Goal: Information Seeking & Learning: Learn about a topic

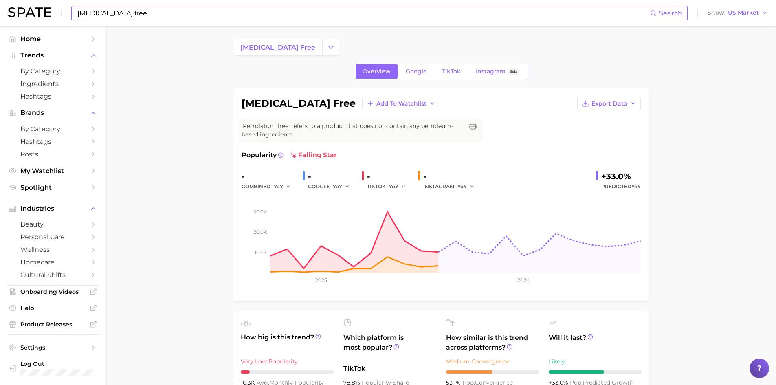
click at [256, 10] on input "[MEDICAL_DATA] free" at bounding box center [364, 13] width 574 height 14
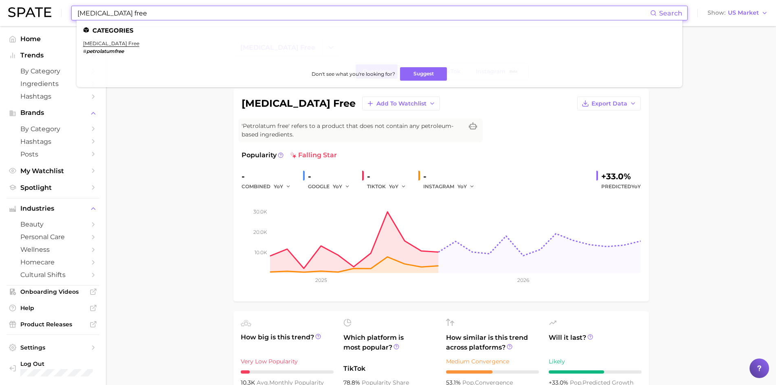
type input "[MEDICAL_DATA] fre"
drag, startPoint x: 164, startPoint y: 17, endPoint x: 40, endPoint y: 5, distance: 124.1
click at [41, 4] on div "[MEDICAL_DATA] free Search Categories [MEDICAL_DATA] free # petrolatumfree Don'…" at bounding box center [388, 13] width 760 height 26
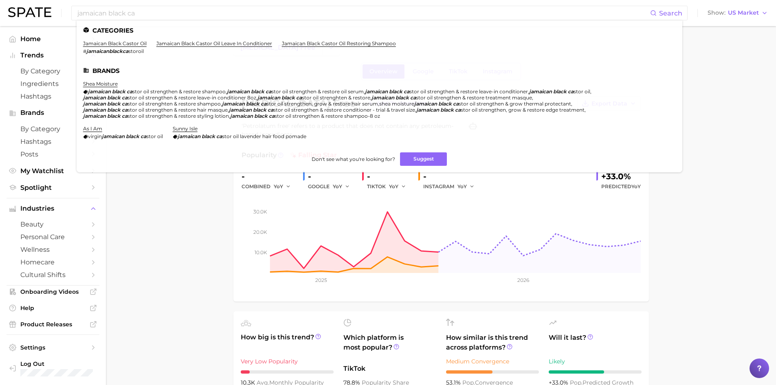
click at [143, 42] on link "jamaican black castor oil" at bounding box center [115, 43] width 64 height 6
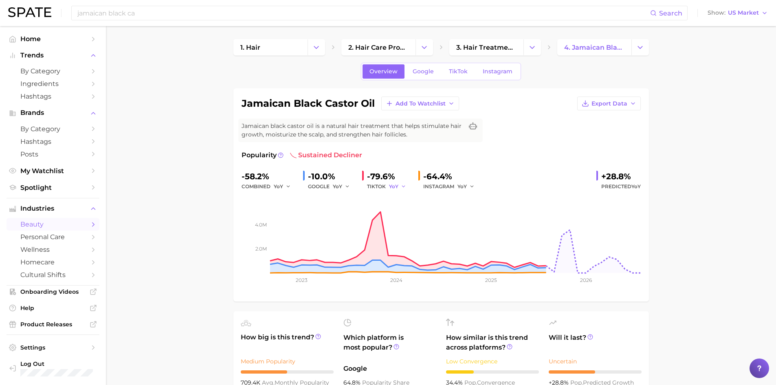
click at [405, 187] on icon "button" at bounding box center [404, 187] width 6 height 6
click at [407, 226] on span "MoM" at bounding box center [400, 228] width 14 height 7
click at [396, 185] on span "MoM" at bounding box center [395, 186] width 12 height 7
click at [403, 216] on span "QoQ" at bounding box center [399, 214] width 13 height 7
click at [461, 185] on span "YoY" at bounding box center [462, 186] width 9 height 7
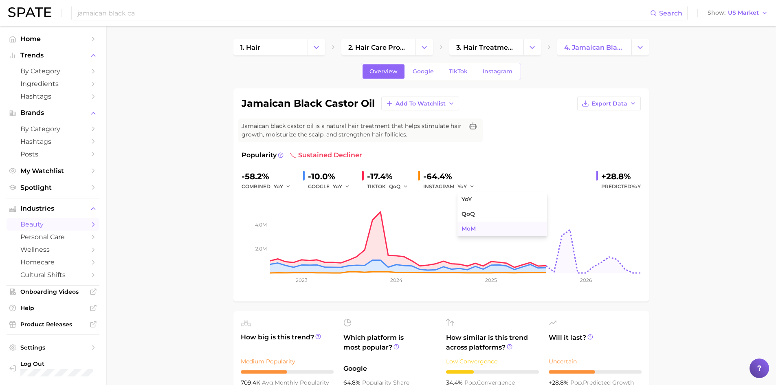
click at [467, 226] on span "MoM" at bounding box center [469, 228] width 14 height 7
click at [473, 186] on icon "button" at bounding box center [475, 187] width 6 height 6
click at [346, 185] on icon "button" at bounding box center [348, 187] width 6 height 6
click at [349, 225] on span "MoM" at bounding box center [344, 228] width 14 height 7
click at [282, 185] on span "YoY" at bounding box center [278, 186] width 9 height 7
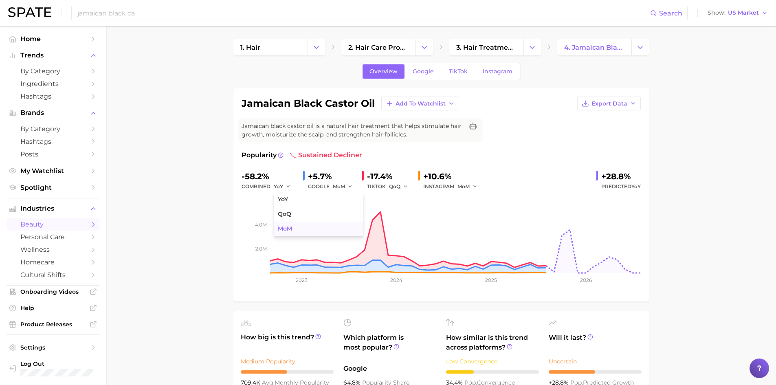
click at [300, 223] on button "MoM" at bounding box center [319, 229] width 90 height 15
click at [106, 14] on input "jamaican black ca" at bounding box center [364, 13] width 574 height 14
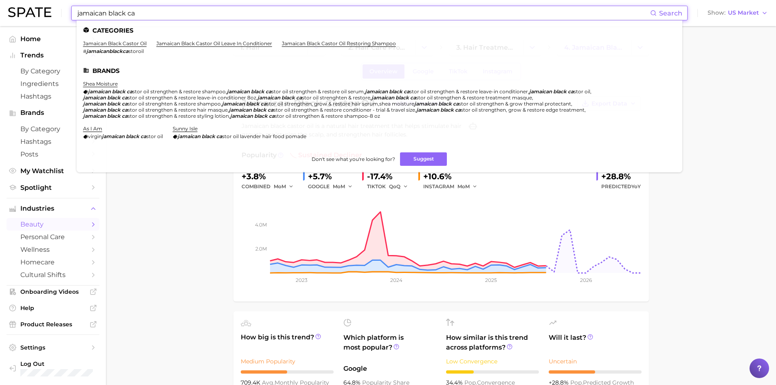
click at [106, 13] on input "jamaican black ca" at bounding box center [364, 13] width 574 height 14
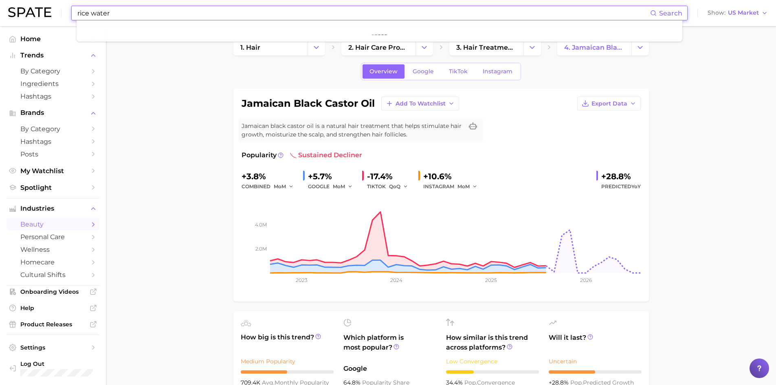
type input "rice water"
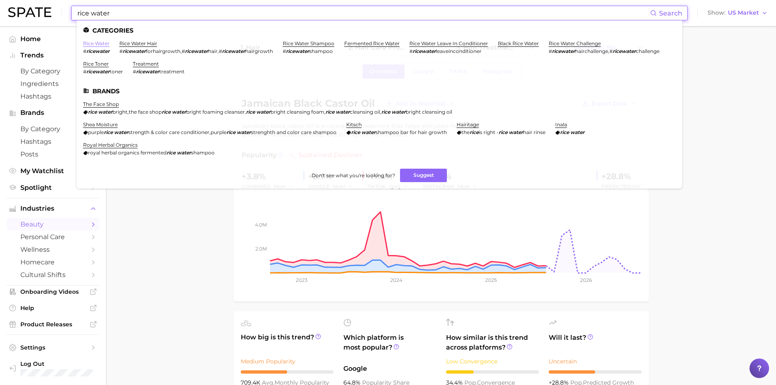
click at [101, 46] on li "rice water # ricewater" at bounding box center [96, 47] width 26 height 14
click at [98, 43] on link "rice water" at bounding box center [96, 43] width 26 height 6
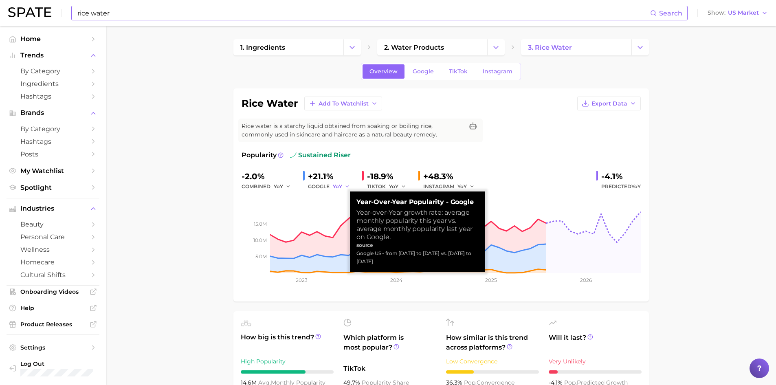
click at [348, 186] on icon "button" at bounding box center [348, 187] width 6 height 6
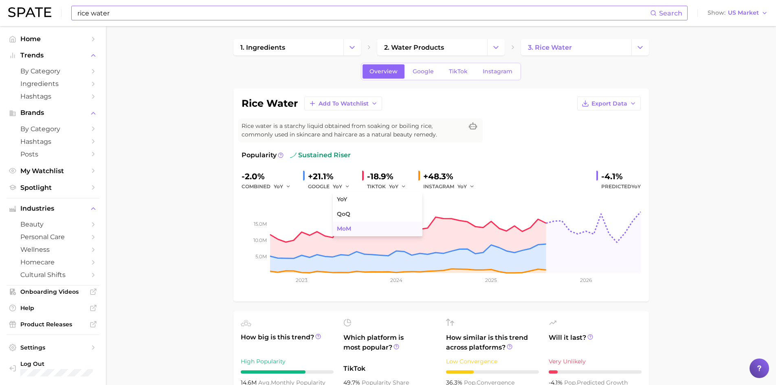
click at [343, 231] on span "MoM" at bounding box center [344, 228] width 14 height 7
click at [350, 187] on icon "button" at bounding box center [351, 187] width 6 height 6
click at [358, 226] on button "MoM" at bounding box center [378, 229] width 90 height 15
click at [349, 185] on icon "button" at bounding box center [351, 187] width 6 height 6
click at [350, 198] on button "YoY" at bounding box center [378, 199] width 90 height 15
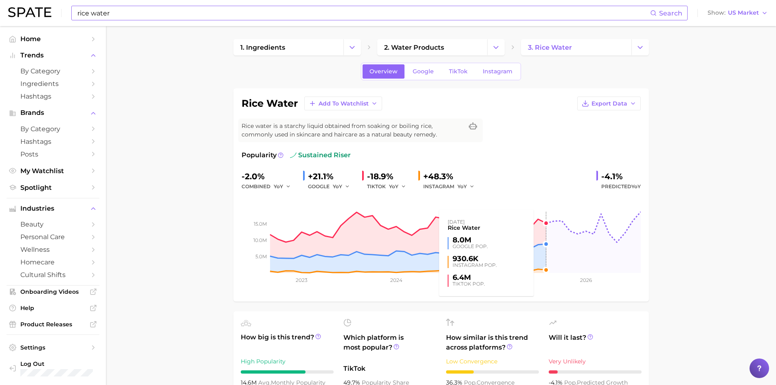
click at [546, 242] on rect at bounding box center [441, 232] width 399 height 81
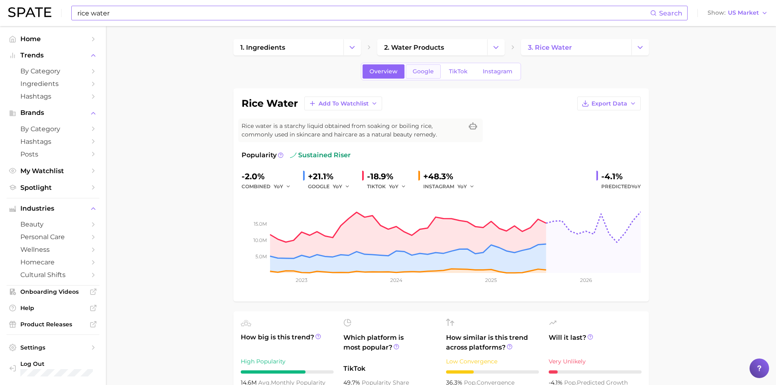
click at [432, 73] on span "Google" at bounding box center [423, 71] width 21 height 7
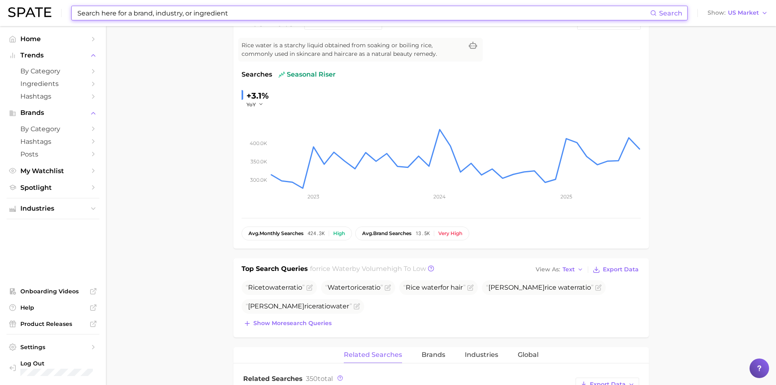
scroll to position [81, 0]
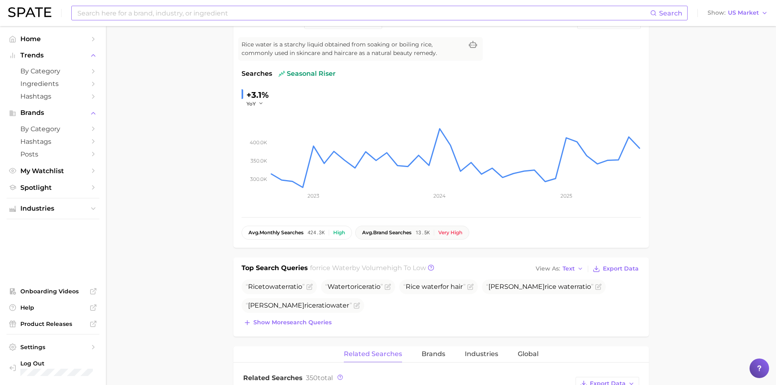
click at [383, 232] on span "avg. brand searches" at bounding box center [386, 233] width 49 height 6
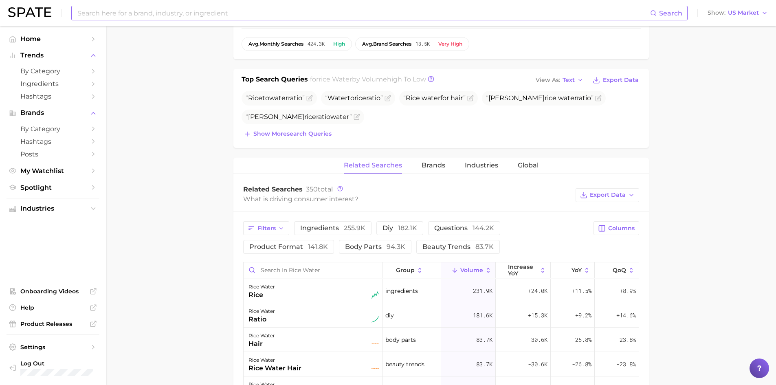
scroll to position [244, 0]
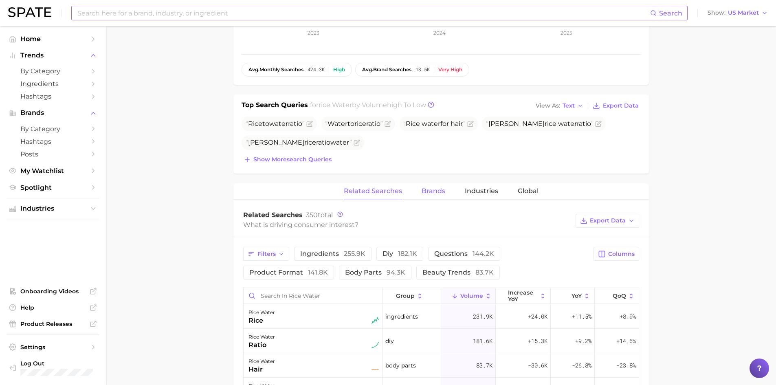
click at [425, 190] on span "Brands" at bounding box center [434, 190] width 24 height 7
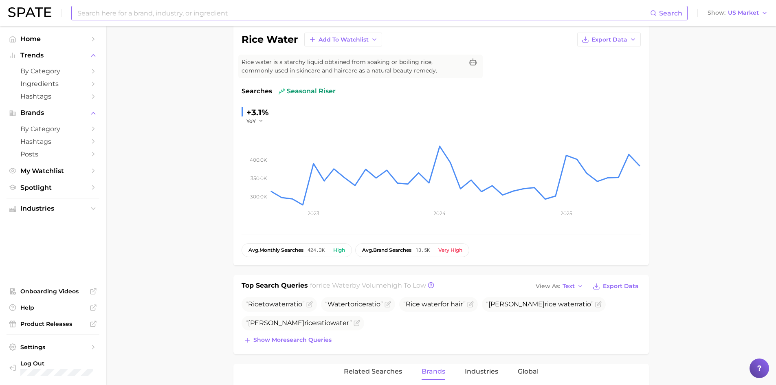
scroll to position [22, 0]
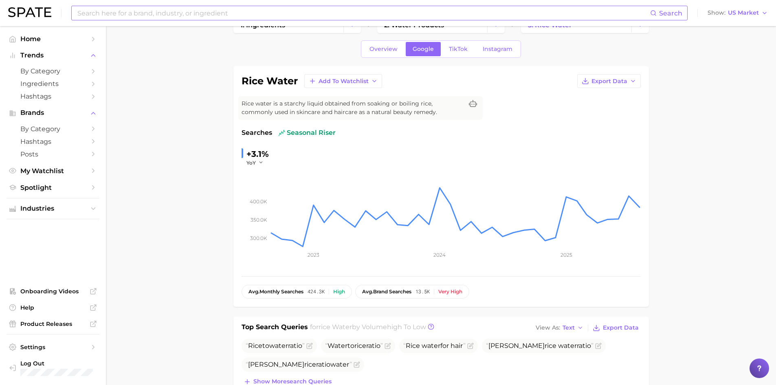
drag, startPoint x: 274, startPoint y: 136, endPoint x: 294, endPoint y: 133, distance: 20.1
click at [291, 135] on span "seasonal riser" at bounding box center [307, 133] width 57 height 10
click at [307, 131] on span "seasonal riser" at bounding box center [307, 133] width 57 height 10
drag, startPoint x: 333, startPoint y: 133, endPoint x: 275, endPoint y: 128, distance: 58.9
click at [275, 128] on div "Searches seasonal riser" at bounding box center [441, 133] width 399 height 10
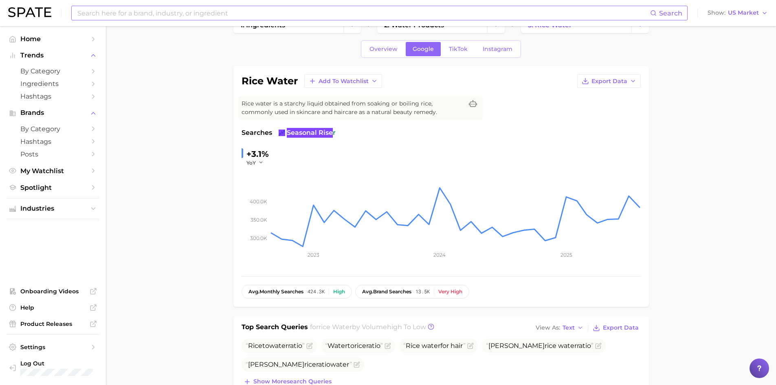
scroll to position [0, 0]
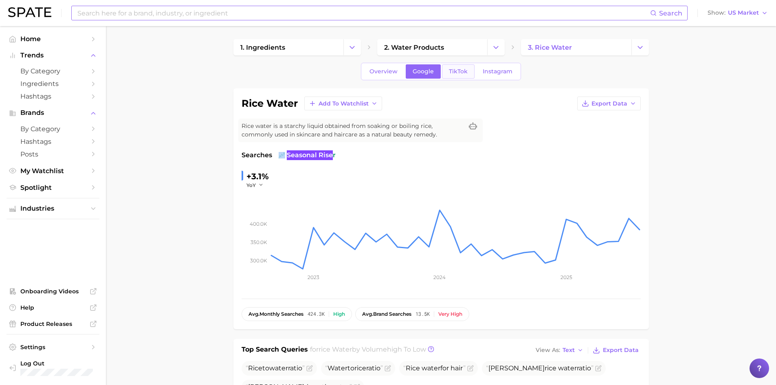
click at [453, 70] on span "TikTok" at bounding box center [458, 71] width 19 height 7
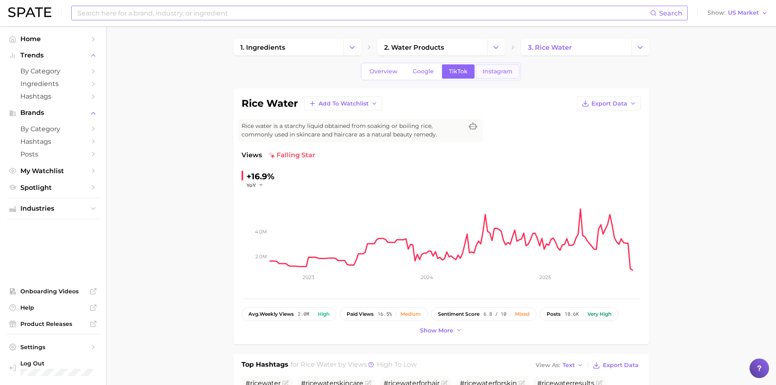
click at [502, 73] on span "Instagram" at bounding box center [498, 71] width 30 height 7
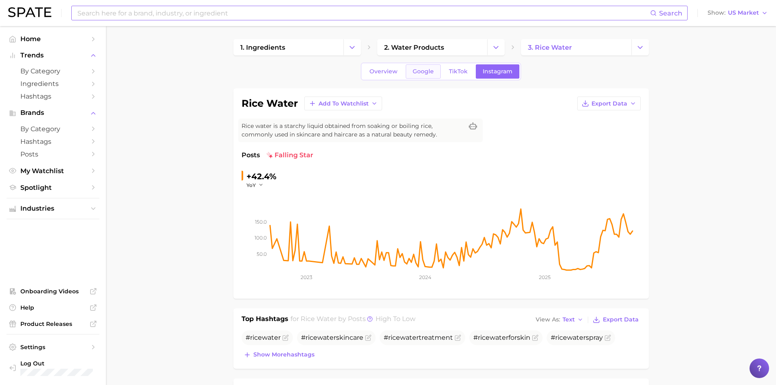
click at [427, 75] on link "Google" at bounding box center [423, 71] width 35 height 14
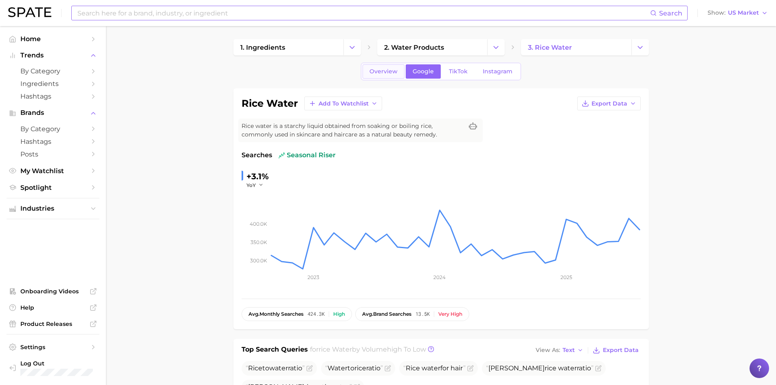
click at [388, 71] on span "Overview" at bounding box center [384, 71] width 28 height 7
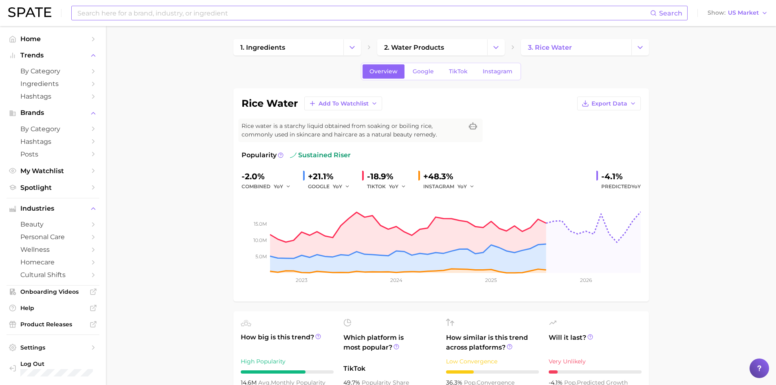
click at [613, 175] on div "-4.1%" at bounding box center [621, 176] width 40 height 13
click at [640, 212] on rect at bounding box center [441, 232] width 399 height 81
click at [119, 9] on input at bounding box center [364, 13] width 574 height 14
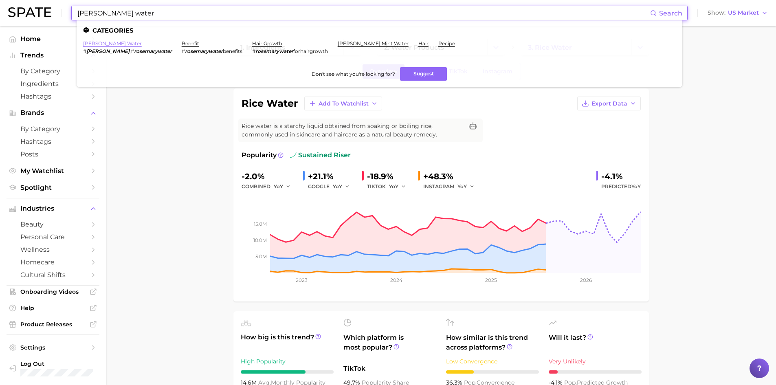
type input "rosemary water"
click at [111, 45] on link "rosemary water" at bounding box center [112, 43] width 59 height 6
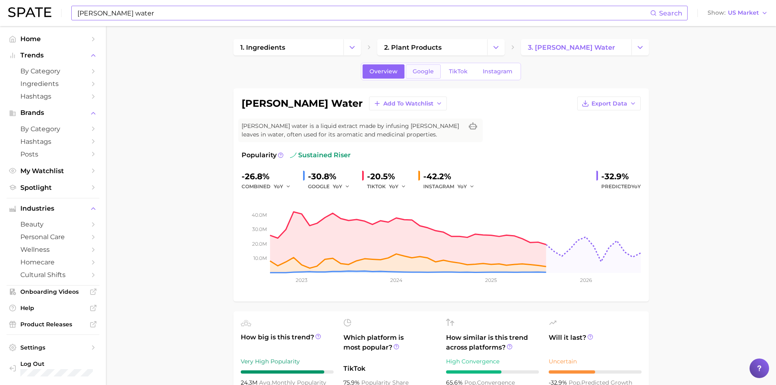
click at [423, 72] on span "Google" at bounding box center [423, 71] width 21 height 7
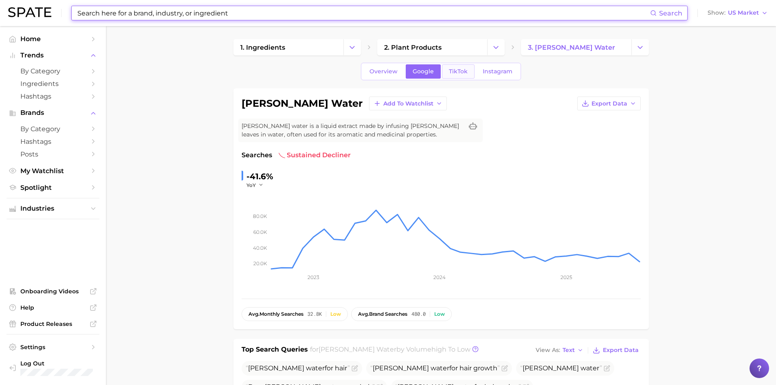
click at [457, 74] on span "TikTok" at bounding box center [458, 71] width 19 height 7
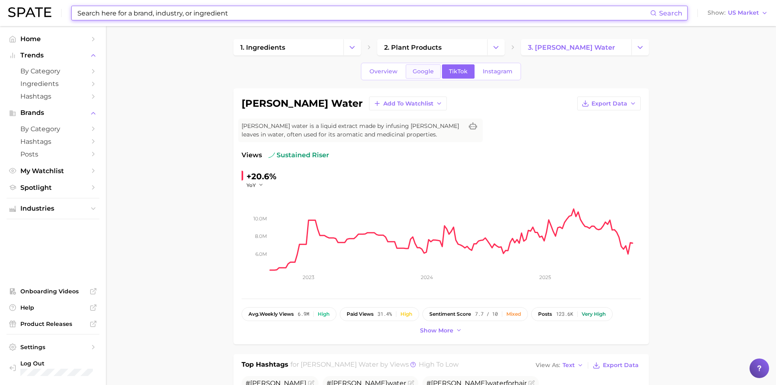
click at [430, 69] on span "Google" at bounding box center [423, 71] width 21 height 7
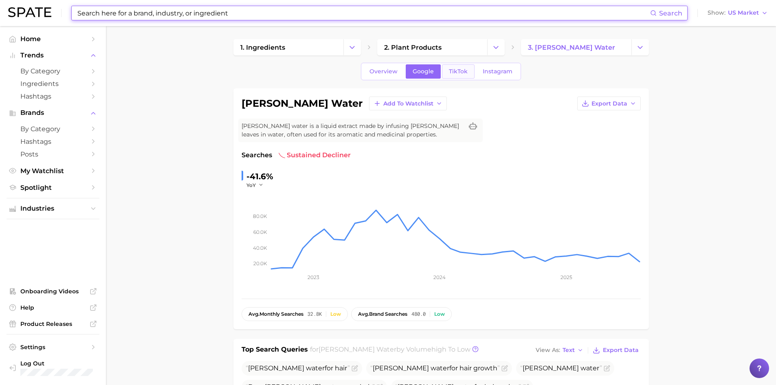
click at [466, 74] on span "TikTok" at bounding box center [458, 71] width 19 height 7
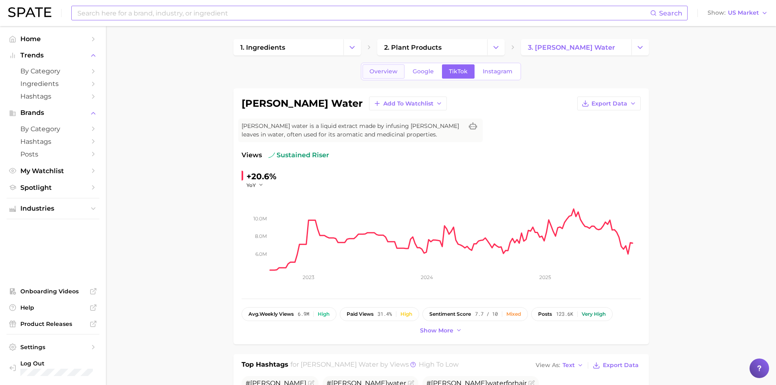
click at [377, 76] on link "Overview" at bounding box center [384, 71] width 42 height 14
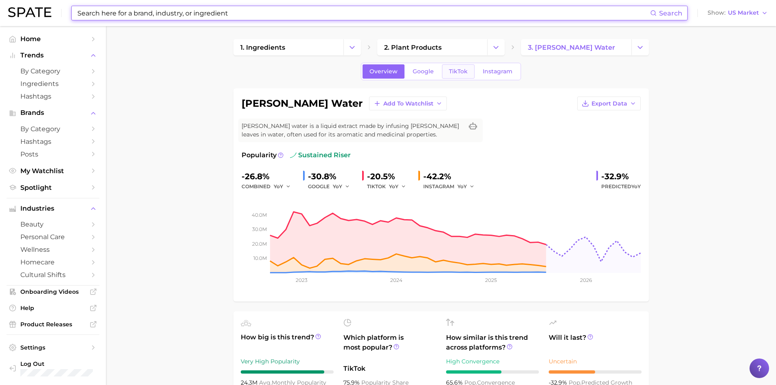
click at [455, 77] on link "TikTok" at bounding box center [458, 71] width 33 height 14
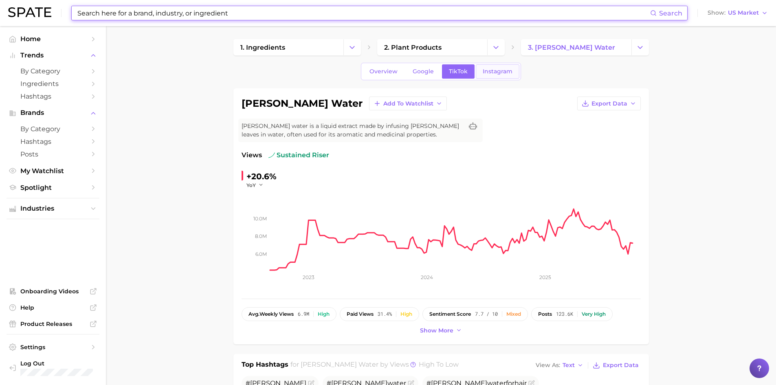
click at [492, 71] on span "Instagram" at bounding box center [498, 71] width 30 height 7
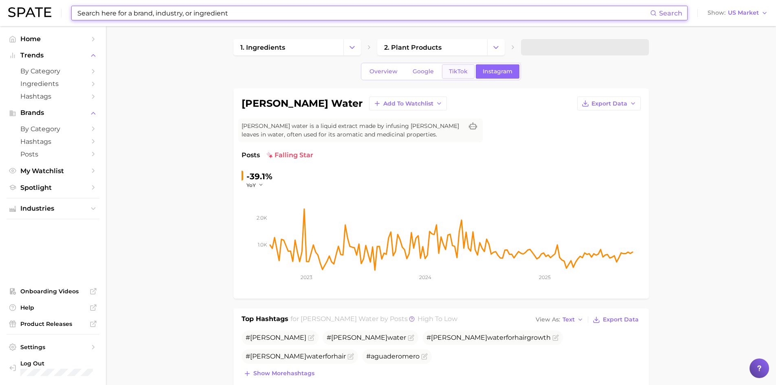
click at [455, 67] on link "TikTok" at bounding box center [458, 71] width 33 height 14
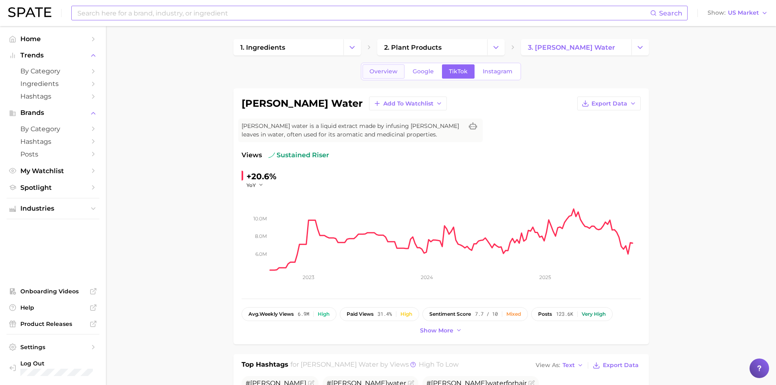
click at [382, 73] on span "Overview" at bounding box center [384, 71] width 28 height 7
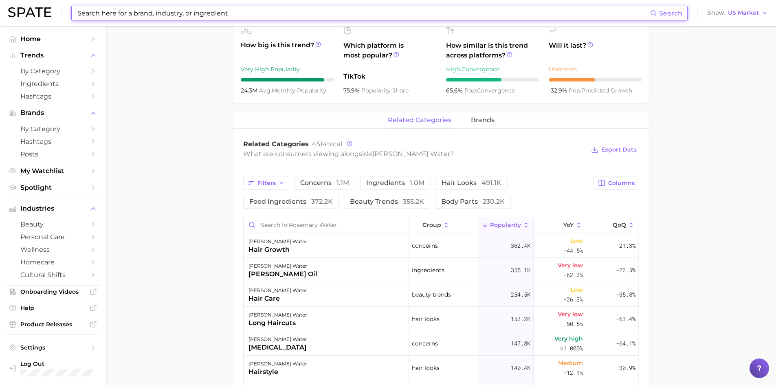
scroll to position [204, 0]
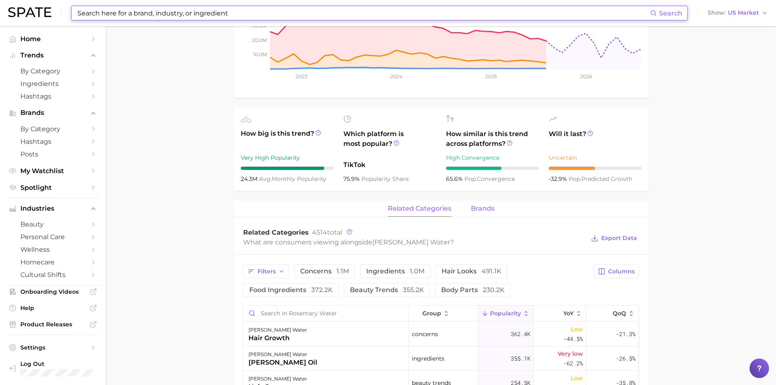
click at [490, 209] on span "brands" at bounding box center [483, 208] width 24 height 7
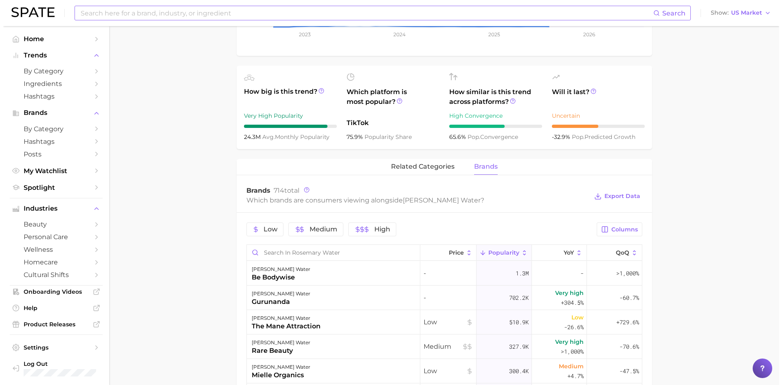
scroll to position [244, 0]
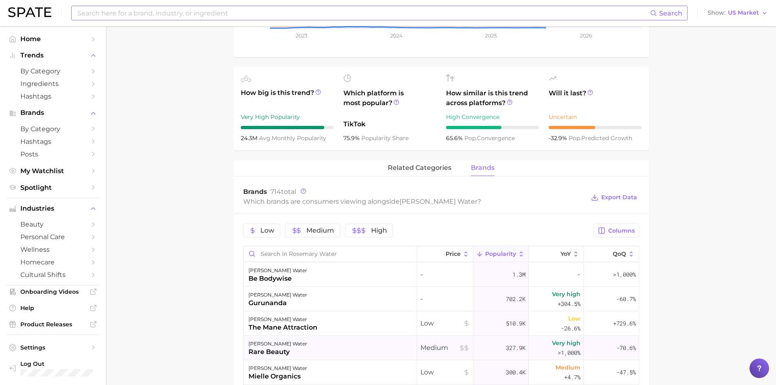
click at [271, 344] on div "rosemary water" at bounding box center [278, 344] width 59 height 10
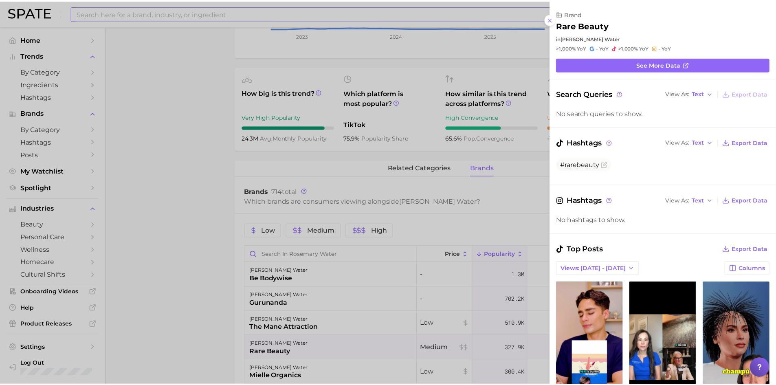
scroll to position [0, 0]
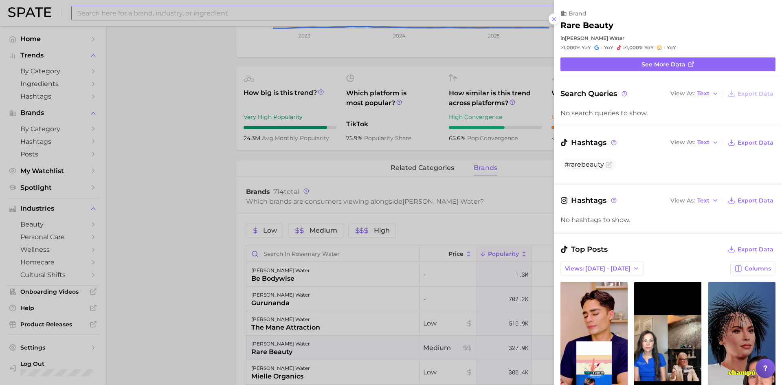
click at [213, 112] on div at bounding box center [391, 192] width 782 height 385
